Goal: Find specific page/section: Find specific page/section

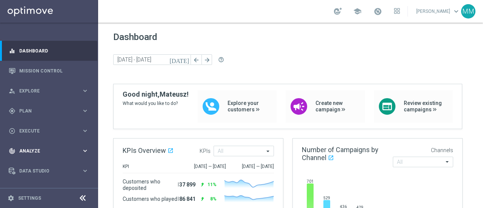
click at [46, 147] on div "track_changes Analyze keyboard_arrow_right" at bounding box center [48, 151] width 97 height 20
click at [49, 170] on div "Customer 360" at bounding box center [59, 166] width 78 height 11
click at [46, 167] on link "Customer 360" at bounding box center [49, 166] width 59 height 6
